Goal: Download file/media

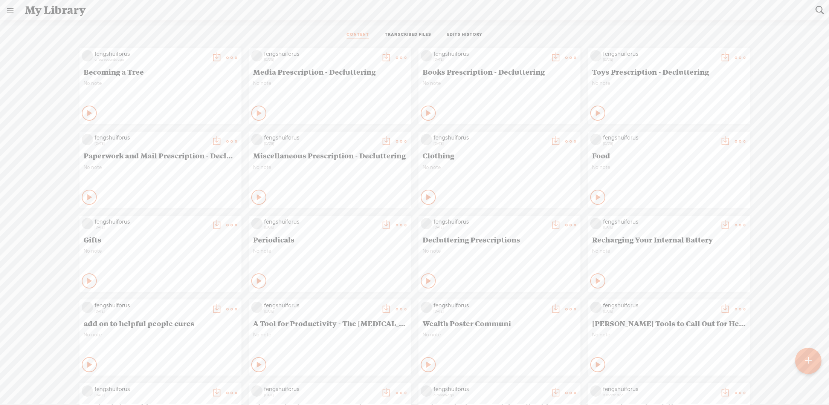
click at [212, 56] on t at bounding box center [216, 57] width 11 height 11
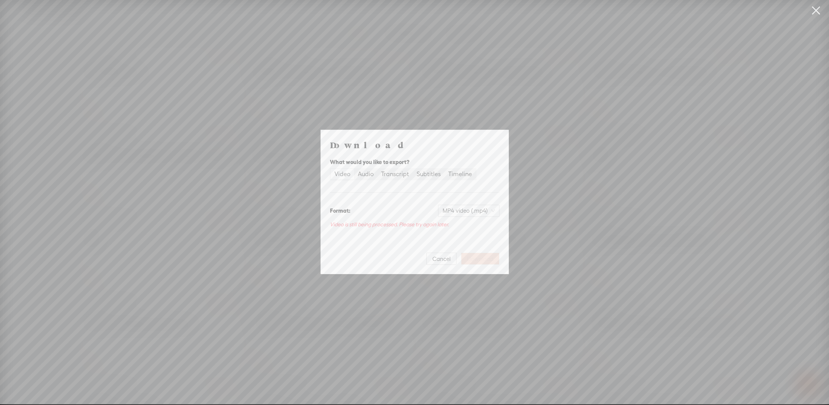
drag, startPoint x: 440, startPoint y: 254, endPoint x: 423, endPoint y: 210, distance: 47.2
click at [440, 254] on button "Cancel" at bounding box center [441, 258] width 30 height 12
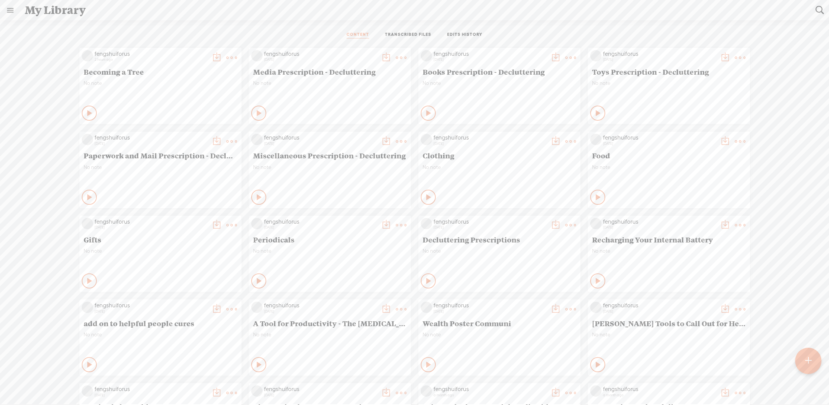
click at [211, 57] on t at bounding box center [216, 57] width 11 height 11
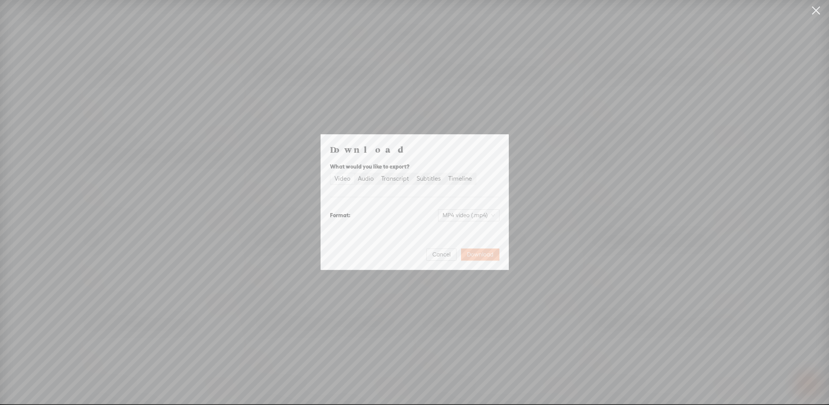
click at [483, 254] on span "Download" at bounding box center [480, 255] width 26 height 8
